Goal: Information Seeking & Learning: Learn about a topic

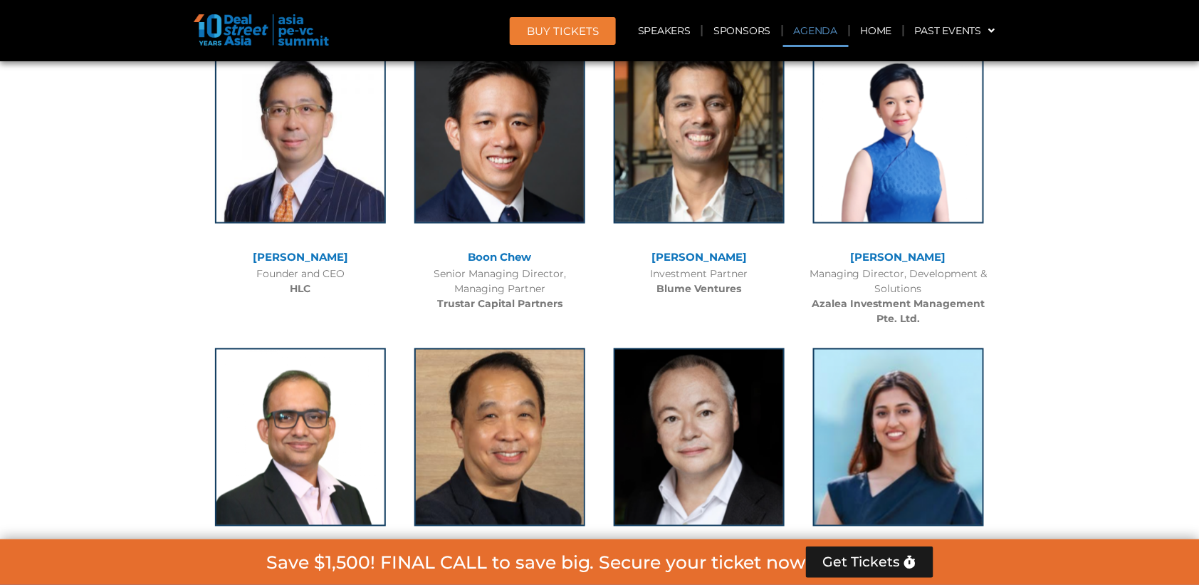
click at [818, 32] on link "Agenda" at bounding box center [816, 30] width 66 height 33
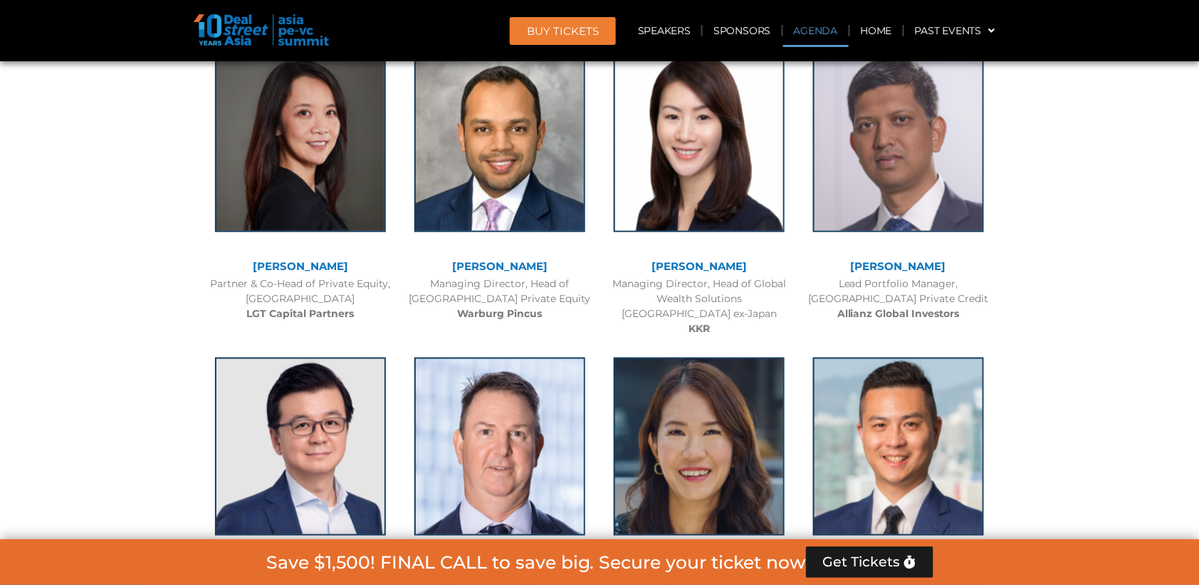
scroll to position [738, 0]
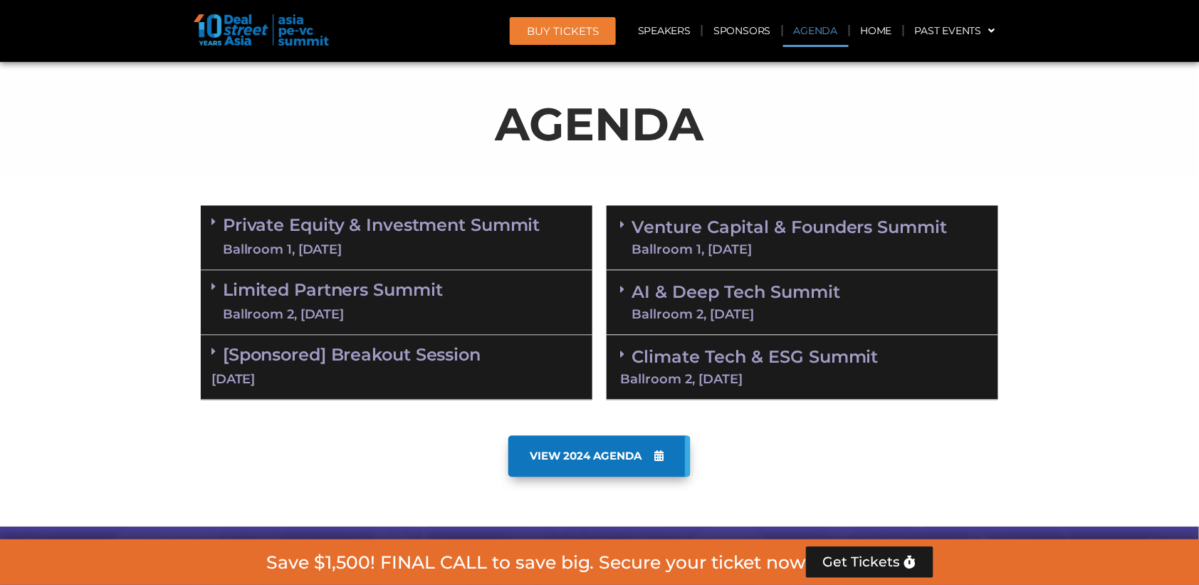
click at [843, 318] on div "AI & Deep Tech Summit Ballroom 2, [DATE]" at bounding box center [803, 303] width 392 height 65
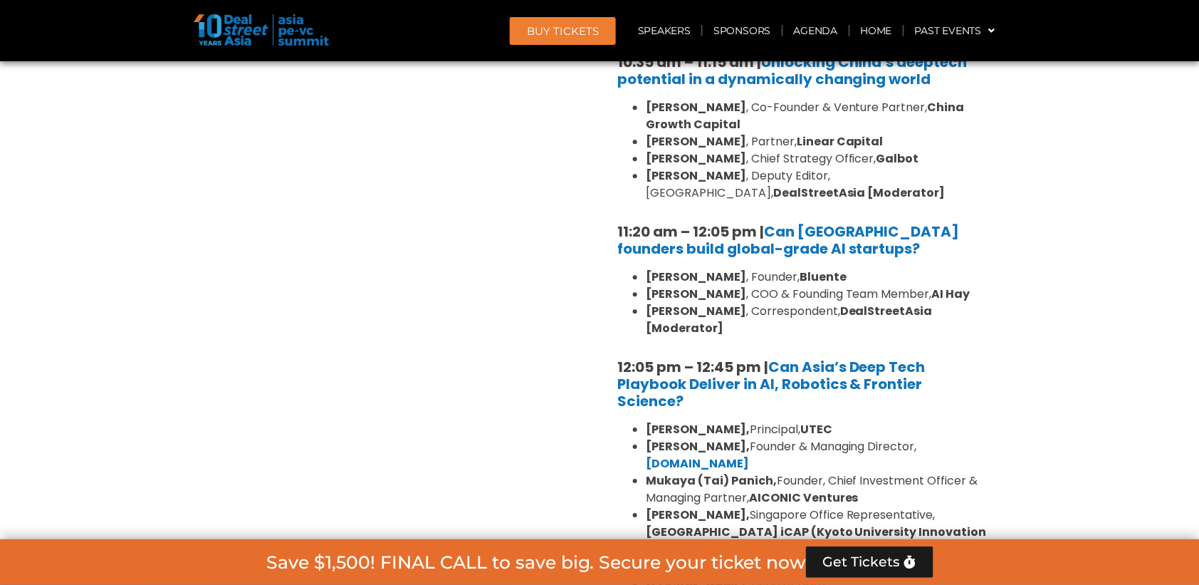
scroll to position [1150, 0]
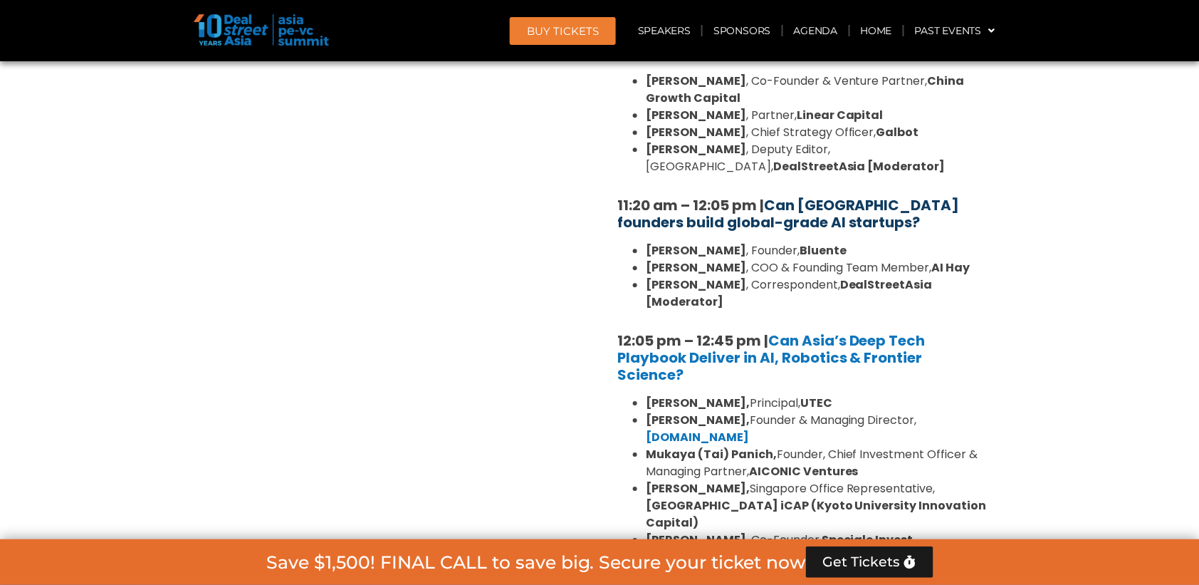
drag, startPoint x: 599, startPoint y: 183, endPoint x: 770, endPoint y: 187, distance: 171.0
click at [767, 187] on div "Private Equity & Investment Summit Ballroom 1, [DATE] 8:00 am – 9:00 am | Regis…" at bounding box center [600, 225] width 812 height 879
click at [891, 229] on div "10:30 am – 10:35 am | Welcome address to AI and Deep Tech summit by [PERSON_NAM…" at bounding box center [803, 258] width 392 height 672
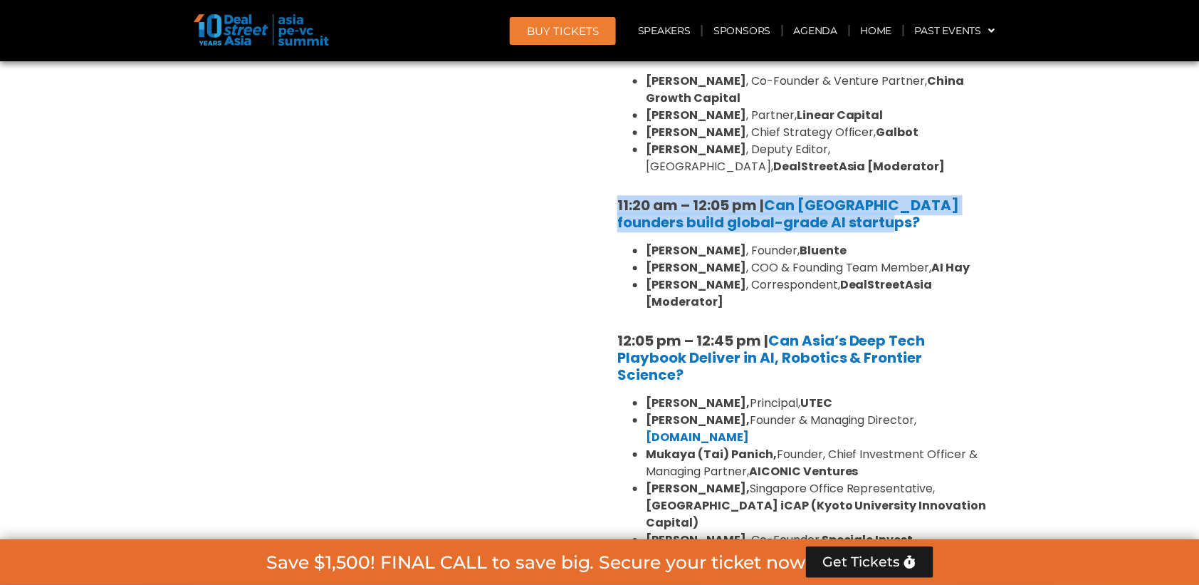
drag, startPoint x: 877, startPoint y: 207, endPoint x: 615, endPoint y: 191, distance: 263.2
click at [615, 191] on div "10:30 am – 10:35 am | Welcome address to AI and Deep Tech summit by [PERSON_NAM…" at bounding box center [803, 258] width 392 height 672
copy strong "11:20 am – 12:05 pm | Can [GEOGRAPHIC_DATA] founders build global-grade AI star…"
click at [660, 246] on strong "[PERSON_NAME]" at bounding box center [696, 250] width 100 height 16
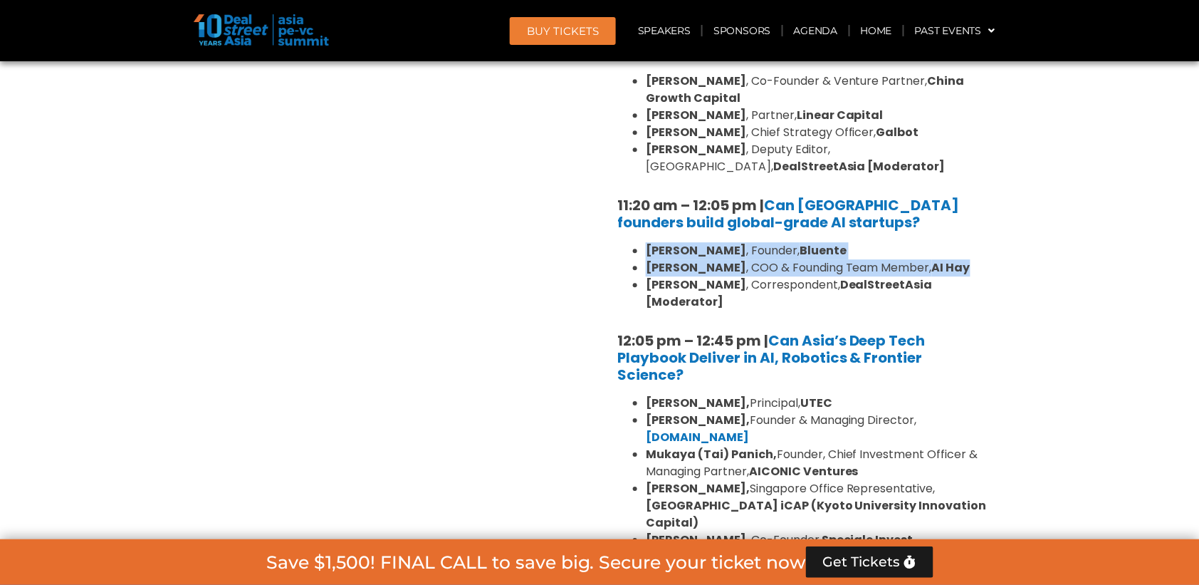
drag, startPoint x: 647, startPoint y: 239, endPoint x: 966, endPoint y: 255, distance: 319.4
click at [966, 255] on ul "[PERSON_NAME] , Founder, [PERSON_NAME] , COO & Founding Team Member, AI Hay [PE…" at bounding box center [802, 276] width 370 height 68
copy ul "[PERSON_NAME] , Founder, [PERSON_NAME] , COO & Founding Team Member, [PERSON_NA…"
click at [822, 198] on link "Can [GEOGRAPHIC_DATA] founders build global-grade AI startups?" at bounding box center [788, 213] width 343 height 37
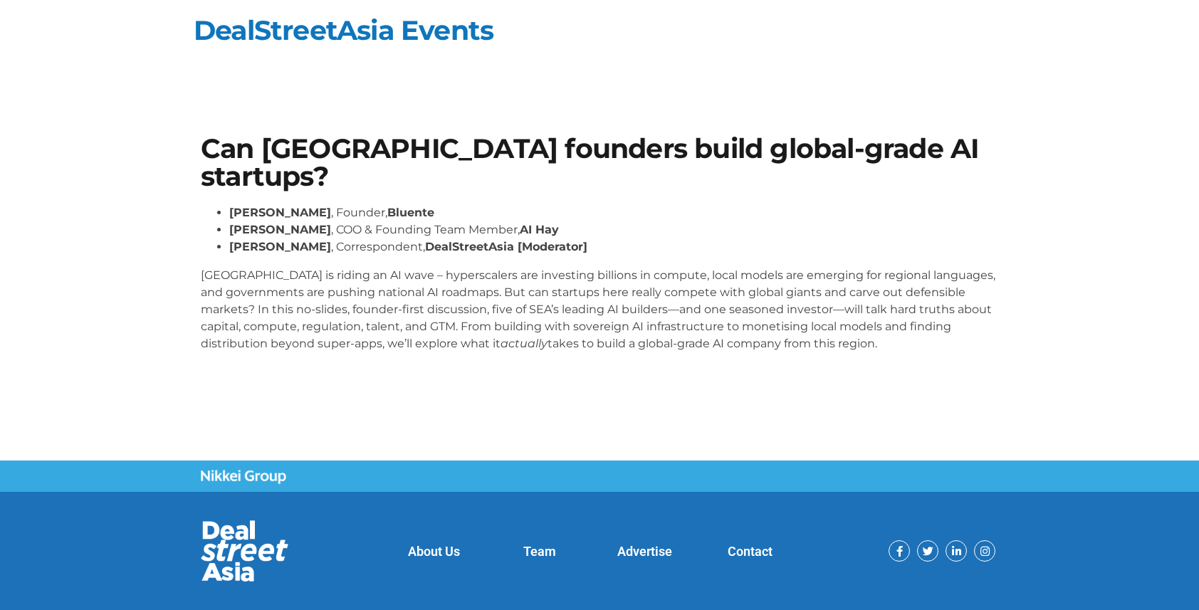
scroll to position [25, 0]
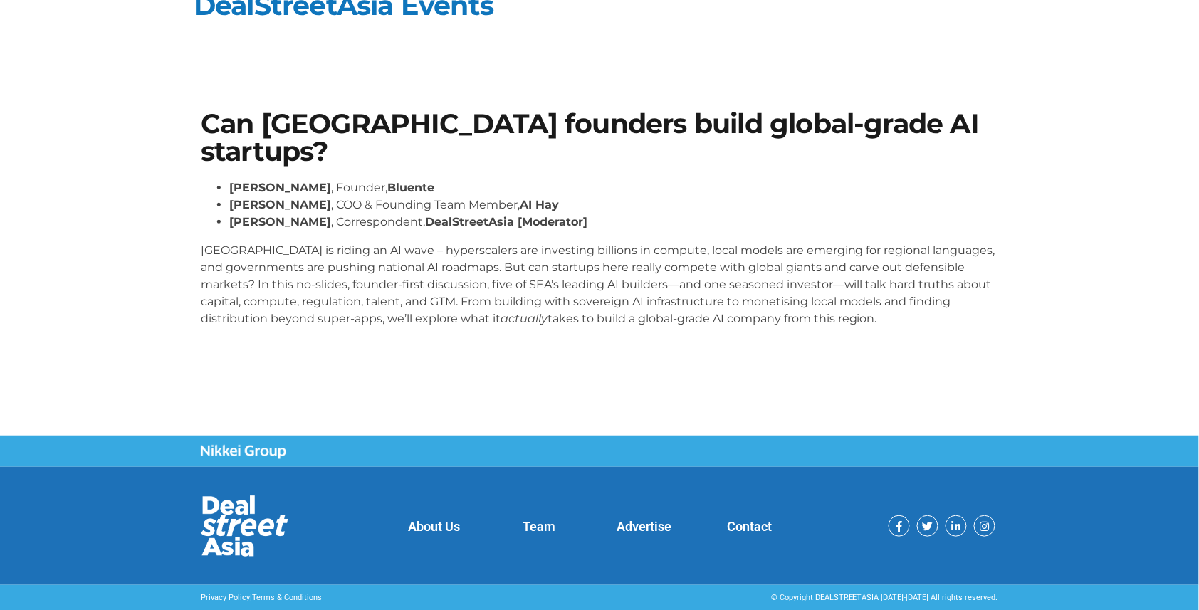
drag, startPoint x: 202, startPoint y: 246, endPoint x: 966, endPoint y: 315, distance: 766.5
click at [966, 315] on p "[GEOGRAPHIC_DATA] is riding an AI wave – hyperscalers are investing billions in…" at bounding box center [600, 284] width 798 height 85
copy p "Southeast Asia is riding an AI wave – hyperscalers are investing billions in co…"
